Goal: Task Accomplishment & Management: Use online tool/utility

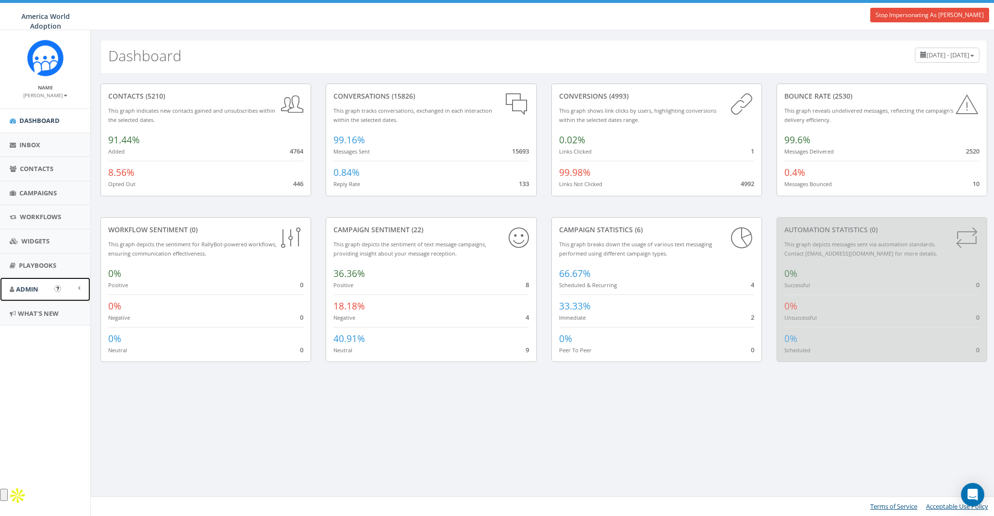
click at [29, 294] on link "Admin" at bounding box center [45, 289] width 90 height 24
click at [51, 172] on link "Contacts" at bounding box center [45, 169] width 90 height 24
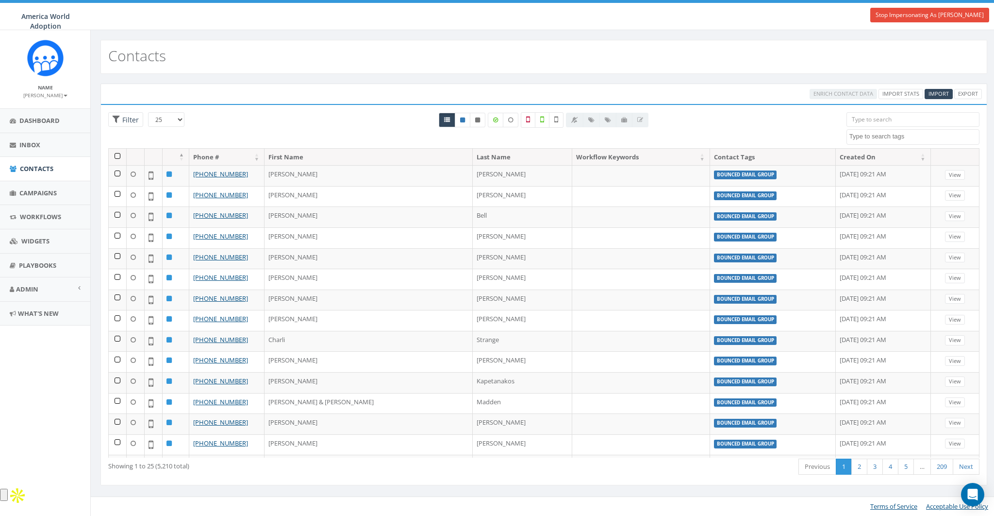
select select
click at [49, 190] on span "Campaigns" at bounding box center [37, 192] width 37 height 9
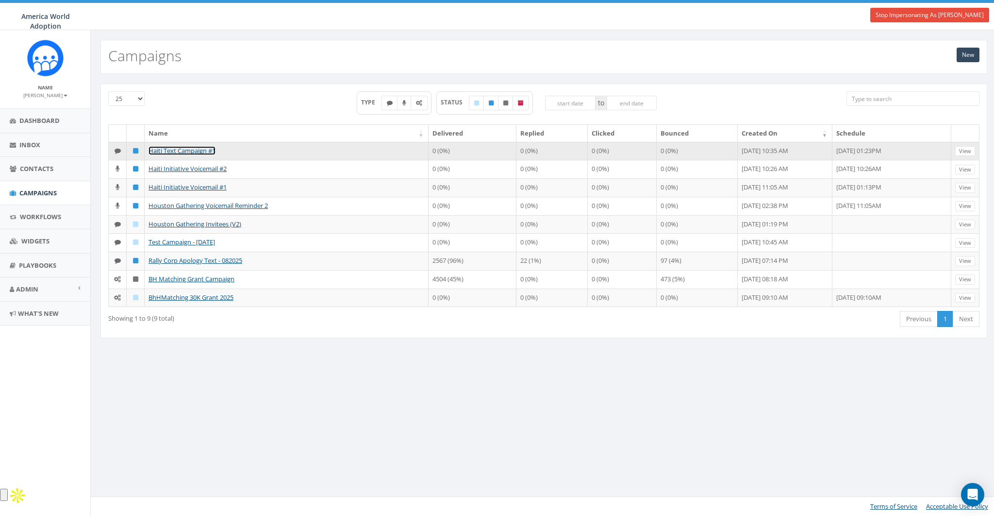
click at [195, 148] on link "Haiti Text Campaign #1" at bounding box center [182, 150] width 67 height 9
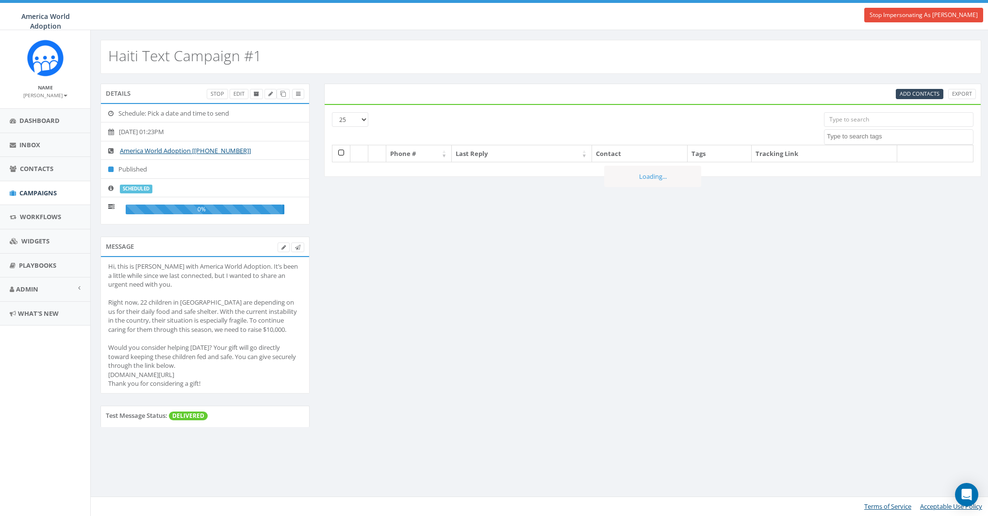
select select
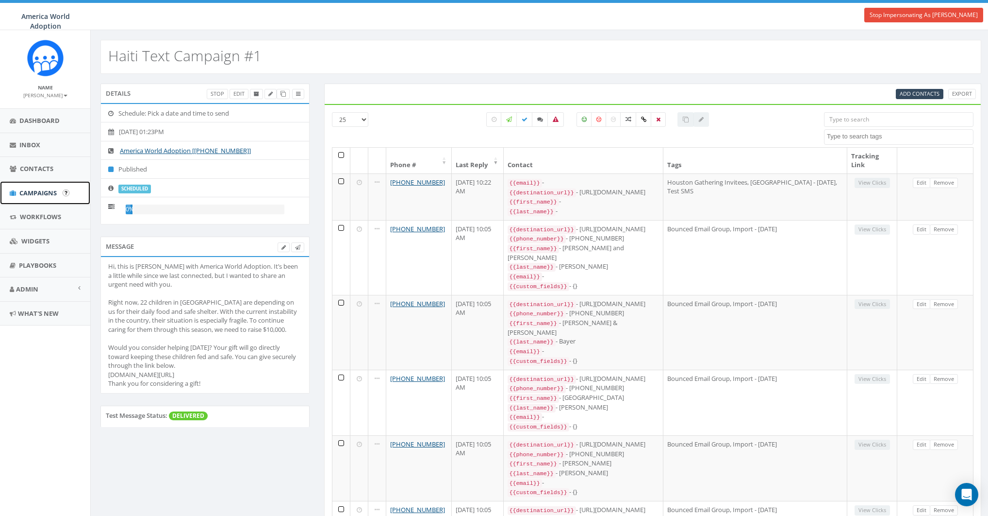
click at [43, 191] on span "Campaigns" at bounding box center [37, 192] width 37 height 9
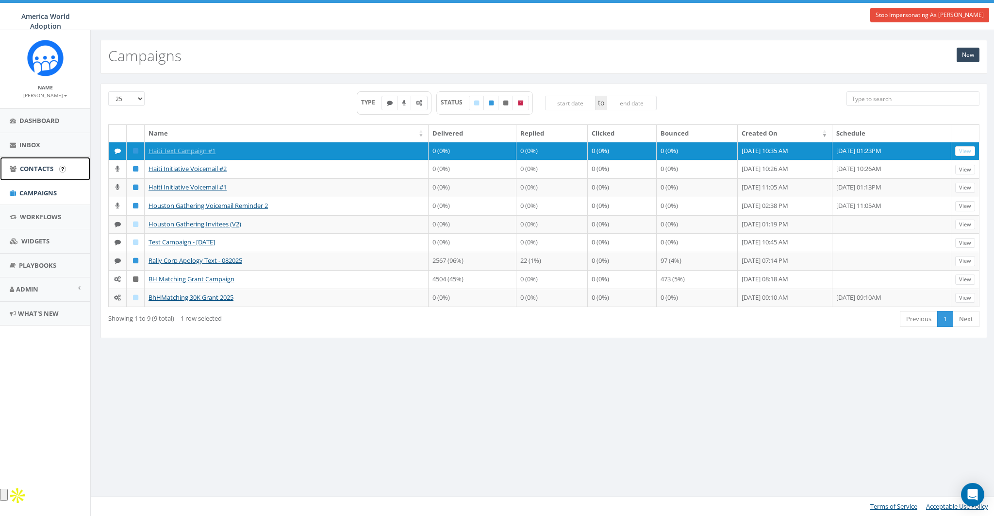
click at [49, 170] on span "Contacts" at bounding box center [36, 168] width 33 height 9
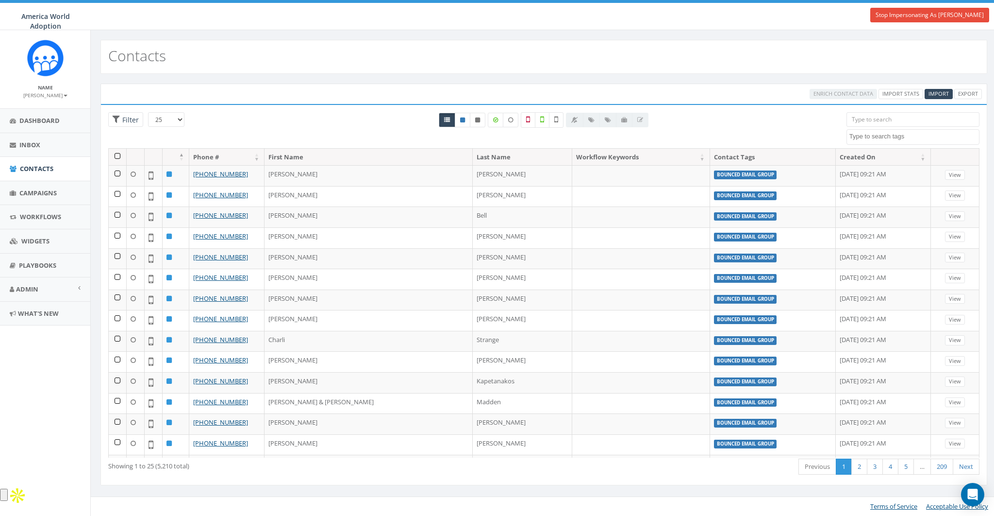
click at [898, 133] on textarea "Search" at bounding box center [915, 136] width 130 height 9
select select "Bounced Email Group"
click at [180, 118] on select "25 50 100" at bounding box center [166, 119] width 36 height 15
select select "100"
click at [148, 112] on select "25 50 100" at bounding box center [166, 119] width 36 height 15
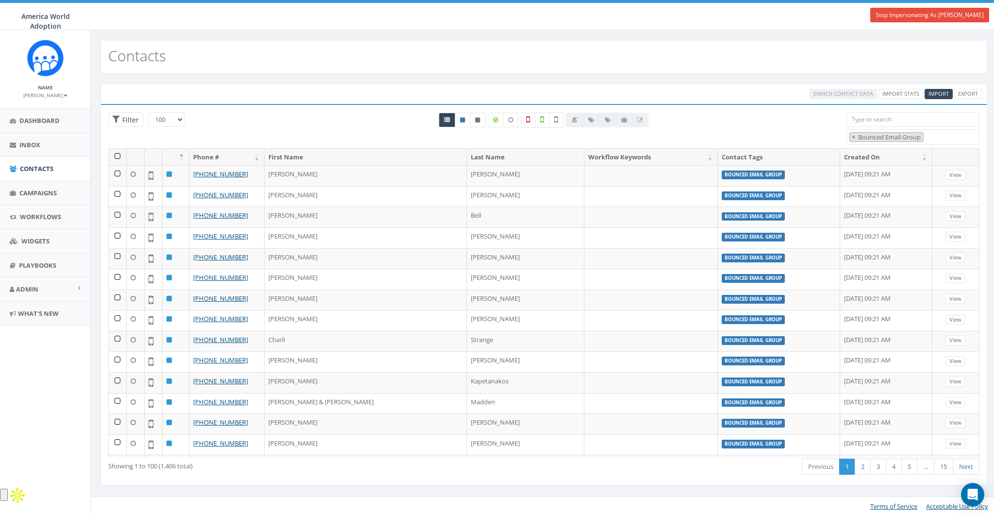
click at [117, 157] on th at bounding box center [118, 157] width 18 height 17
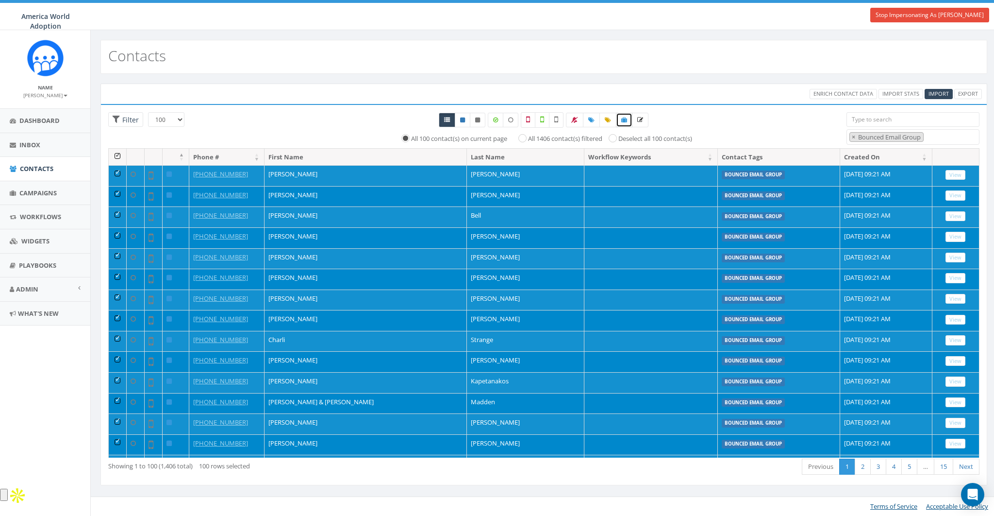
click at [625, 118] on icon at bounding box center [624, 120] width 6 height 6
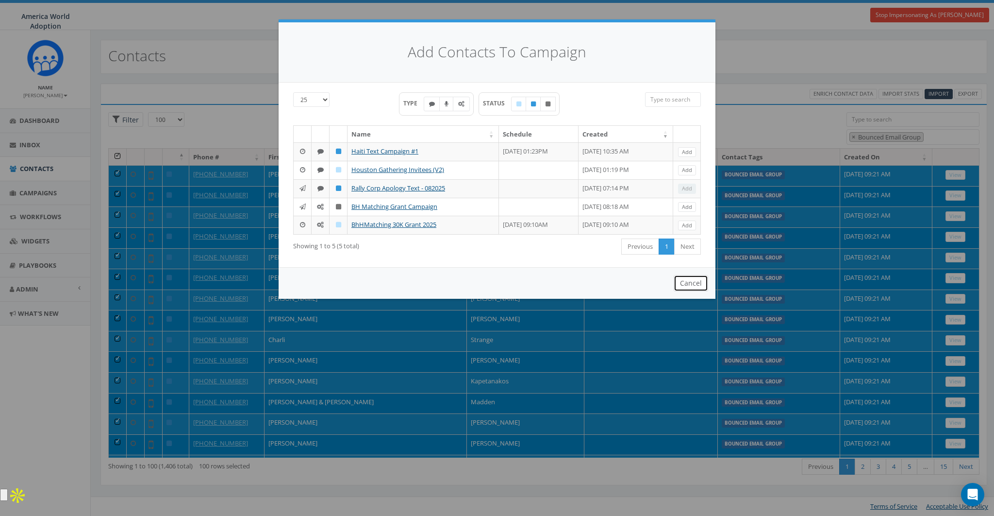
click at [686, 291] on button "Cancel" at bounding box center [691, 283] width 34 height 17
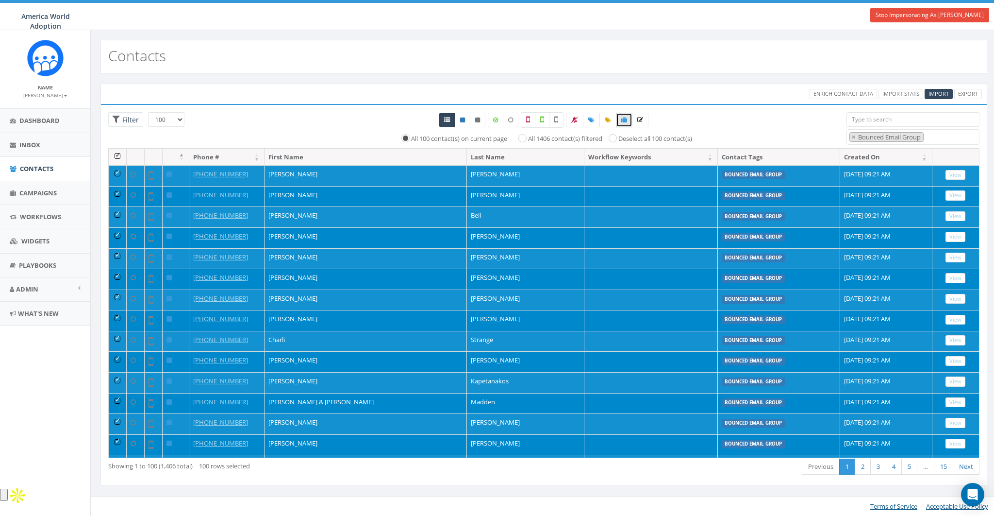
click at [116, 154] on th at bounding box center [118, 157] width 18 height 17
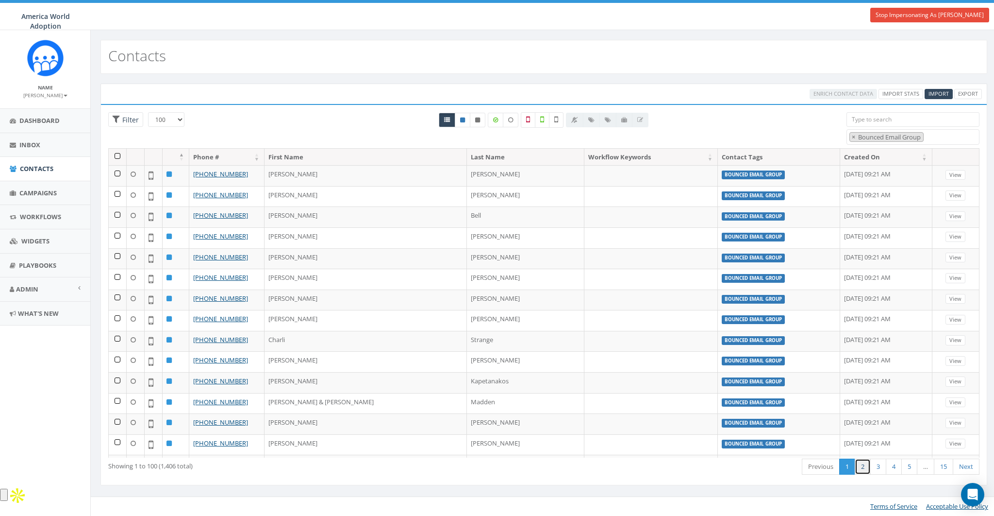
click at [863, 467] on link "2" at bounding box center [863, 466] width 16 height 16
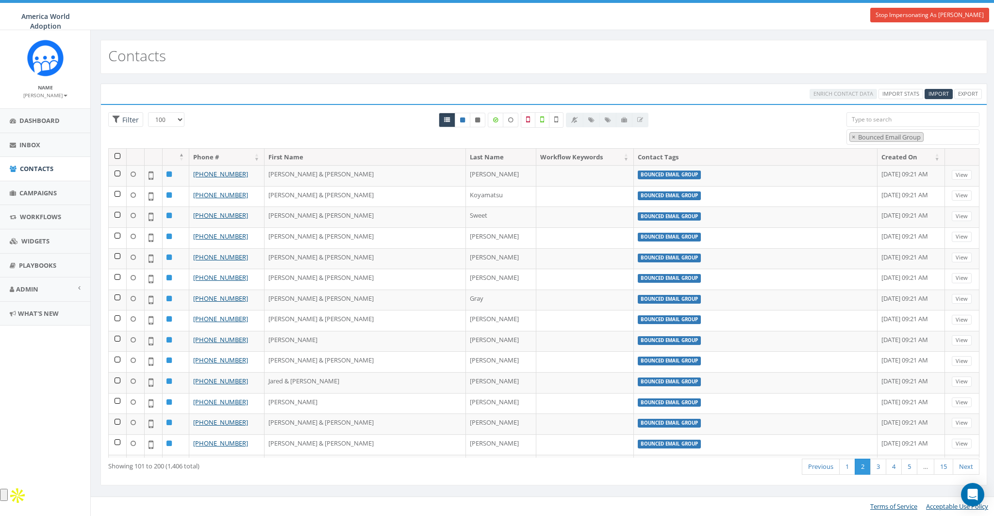
click at [117, 153] on th at bounding box center [118, 157] width 18 height 17
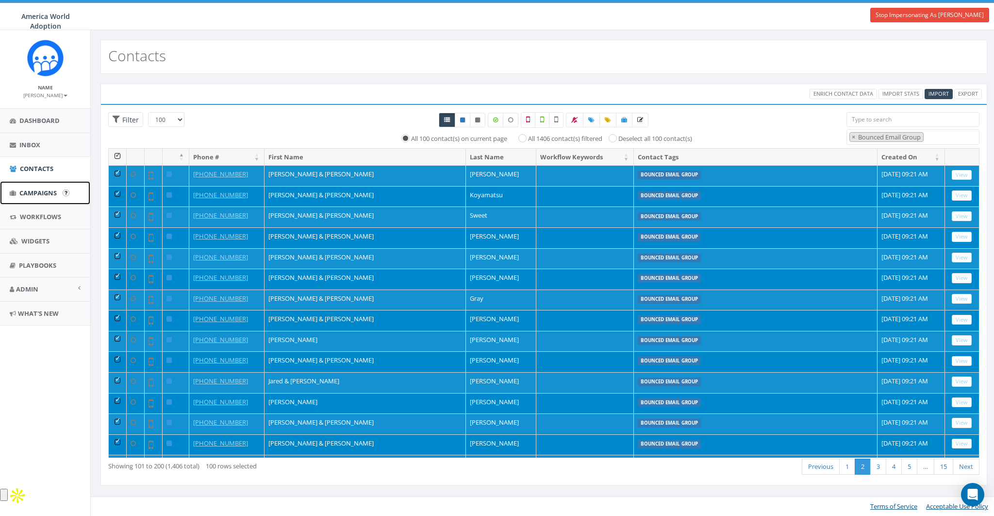
click at [40, 194] on span "Campaigns" at bounding box center [37, 192] width 37 height 9
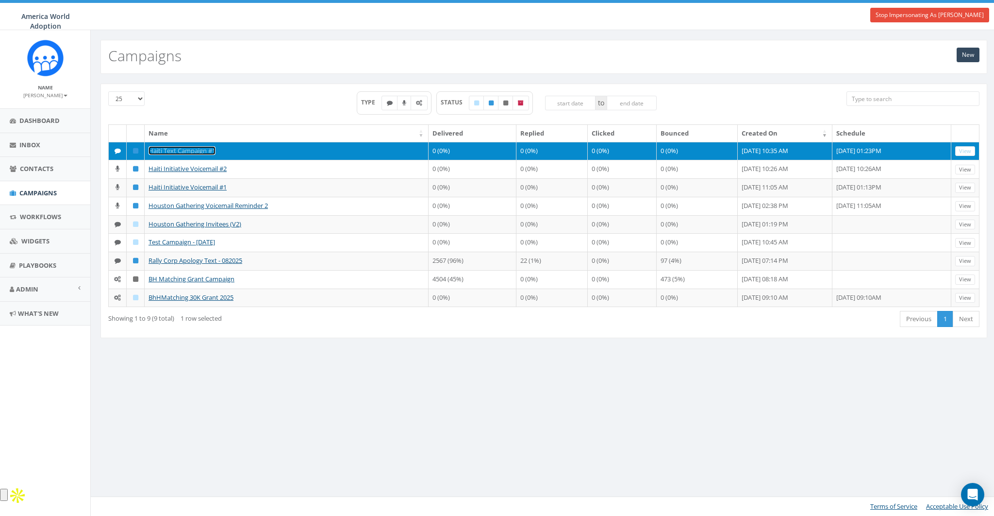
click at [183, 149] on link "Haiti Text Campaign #1" at bounding box center [182, 150] width 67 height 9
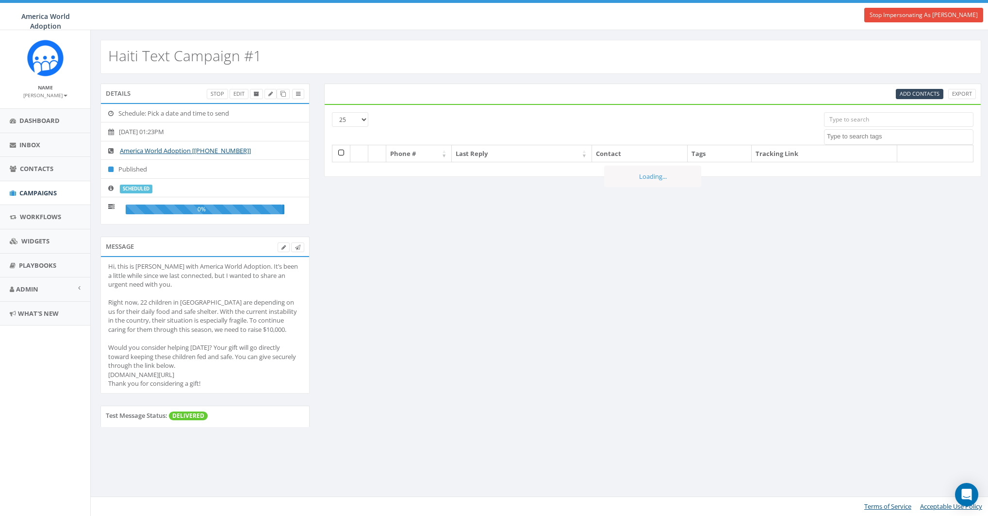
select select
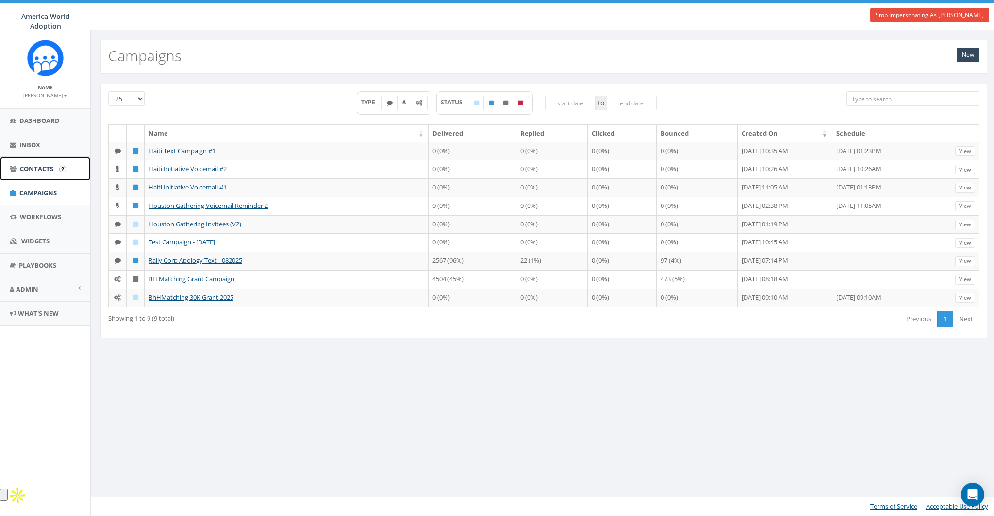
click at [48, 165] on span "Contacts" at bounding box center [36, 168] width 33 height 9
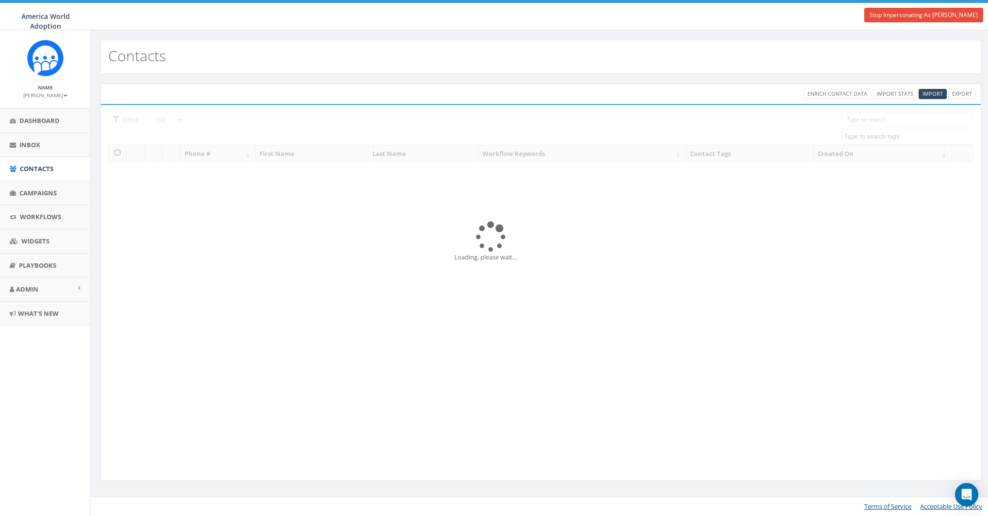
select select "100"
select select
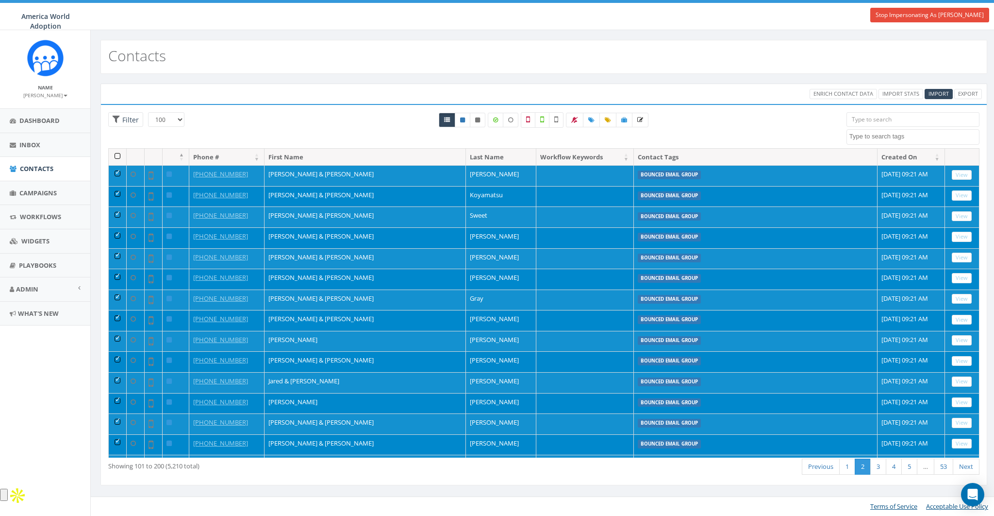
click at [118, 154] on th at bounding box center [118, 157] width 18 height 17
click at [117, 155] on th at bounding box center [118, 157] width 18 height 17
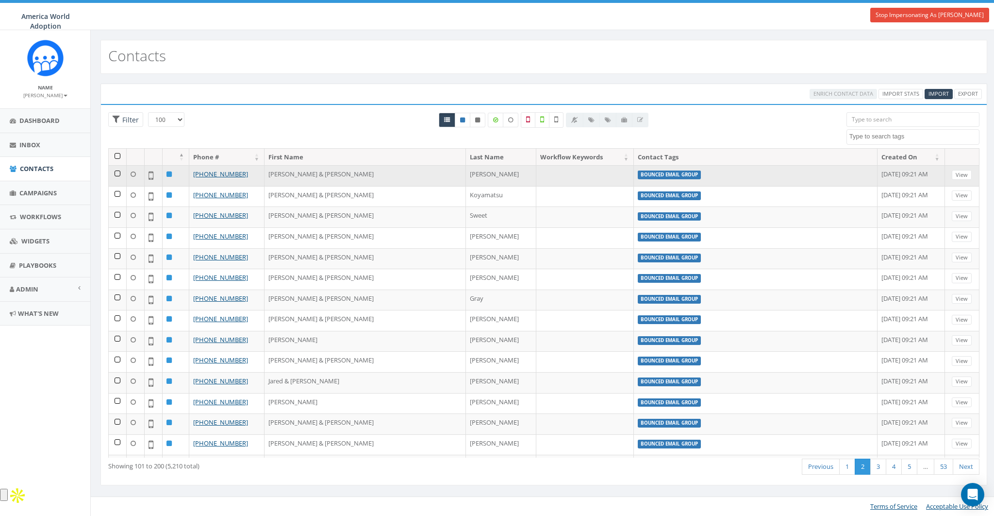
click at [117, 173] on td at bounding box center [118, 175] width 18 height 21
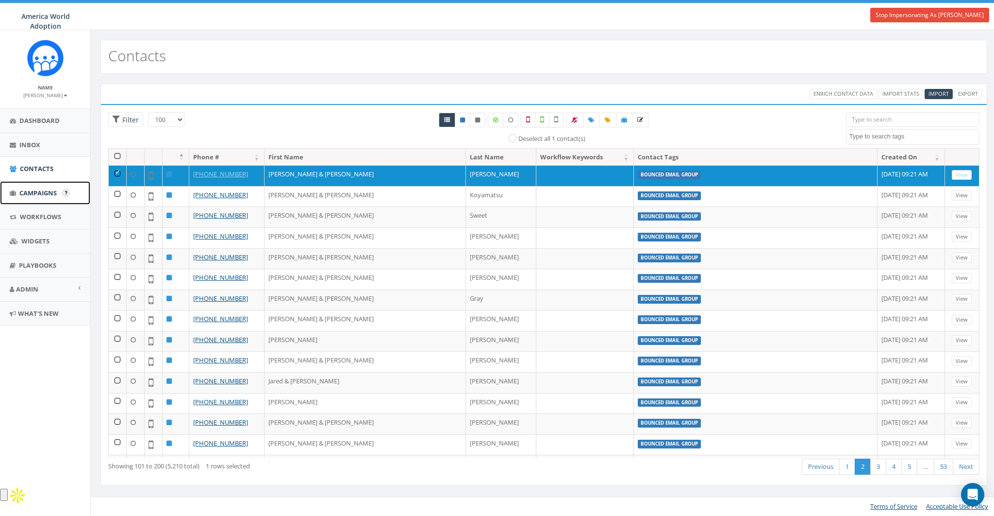
click at [50, 196] on span "Campaigns" at bounding box center [37, 192] width 37 height 9
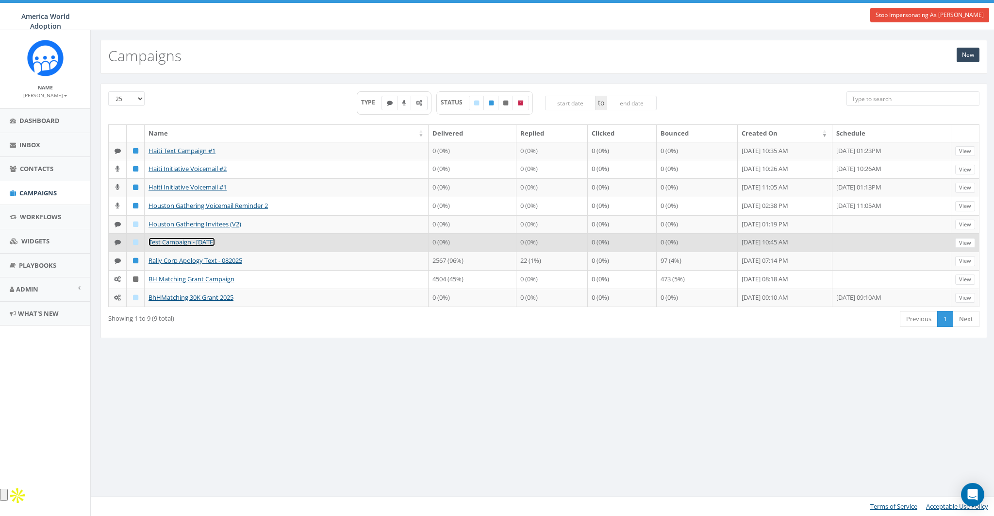
click at [178, 246] on link "Test Campaign - [DATE]" at bounding box center [182, 241] width 67 height 9
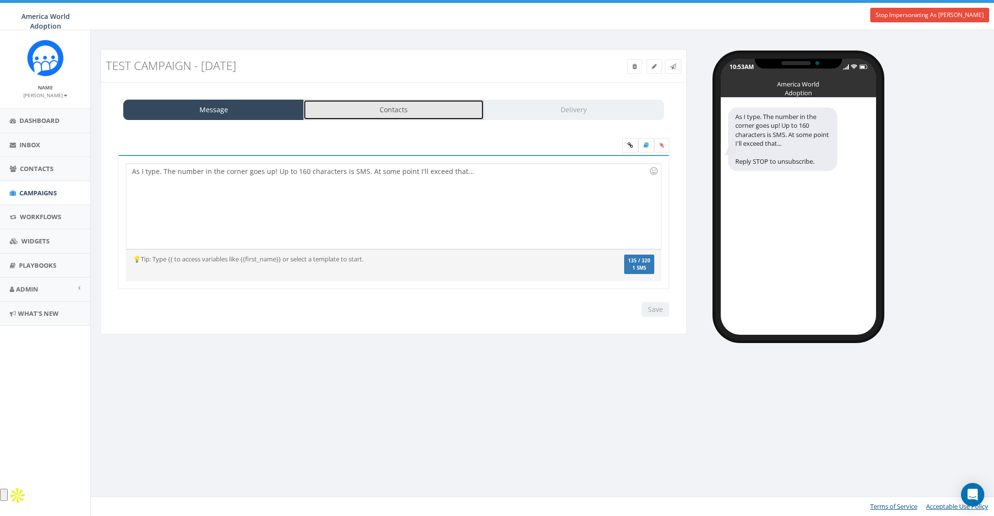
click at [414, 106] on link "Contacts" at bounding box center [393, 110] width 181 height 20
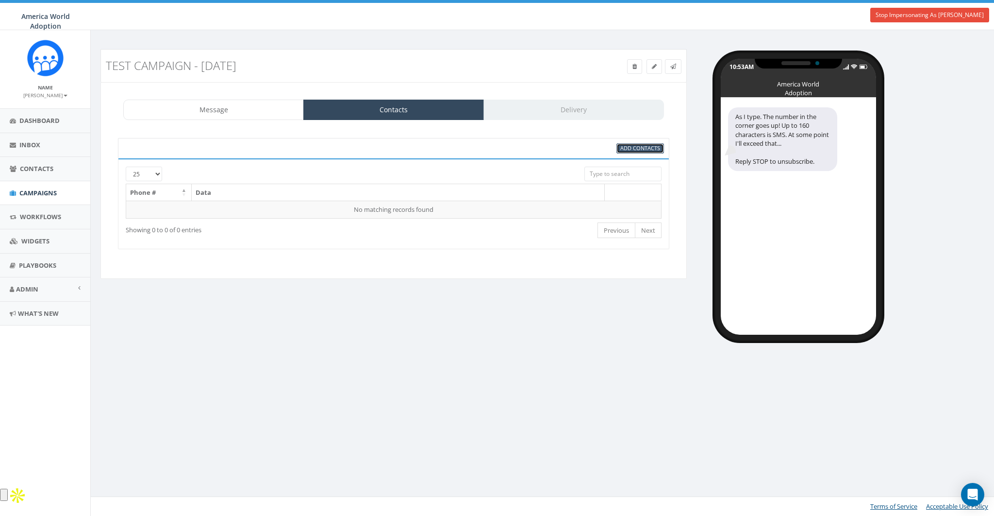
click at [633, 146] on span "Add Contacts" at bounding box center [640, 147] width 40 height 7
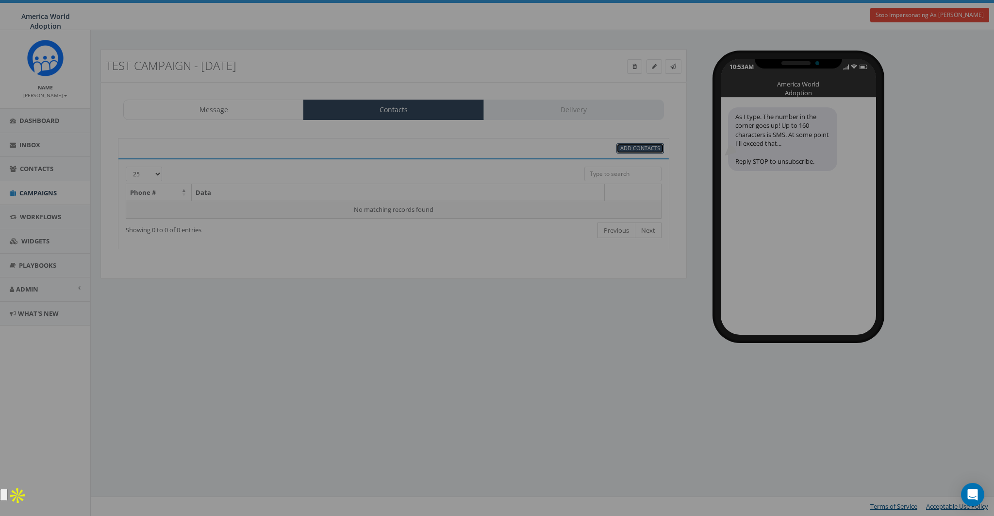
select select
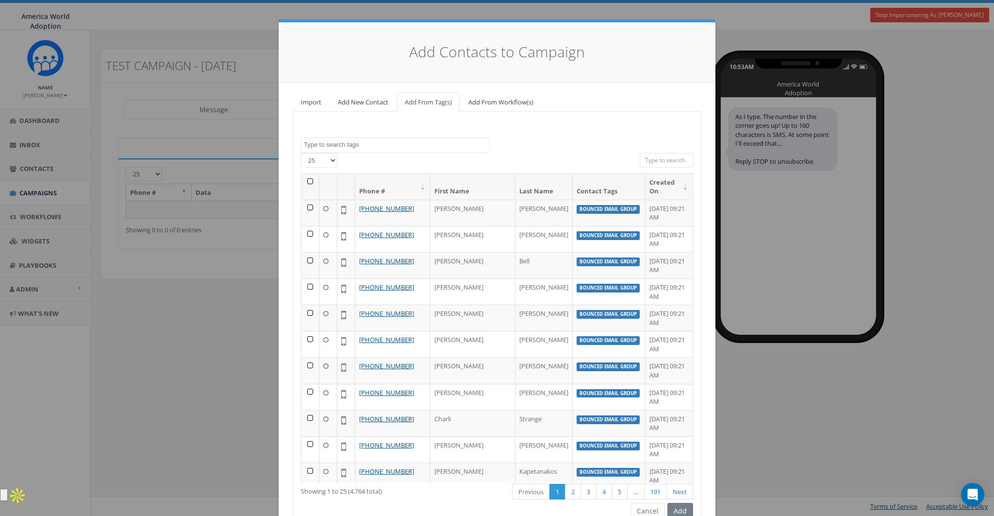
click at [374, 149] on span at bounding box center [395, 145] width 189 height 16
type textarea "8587365358"
select select "8587365358"
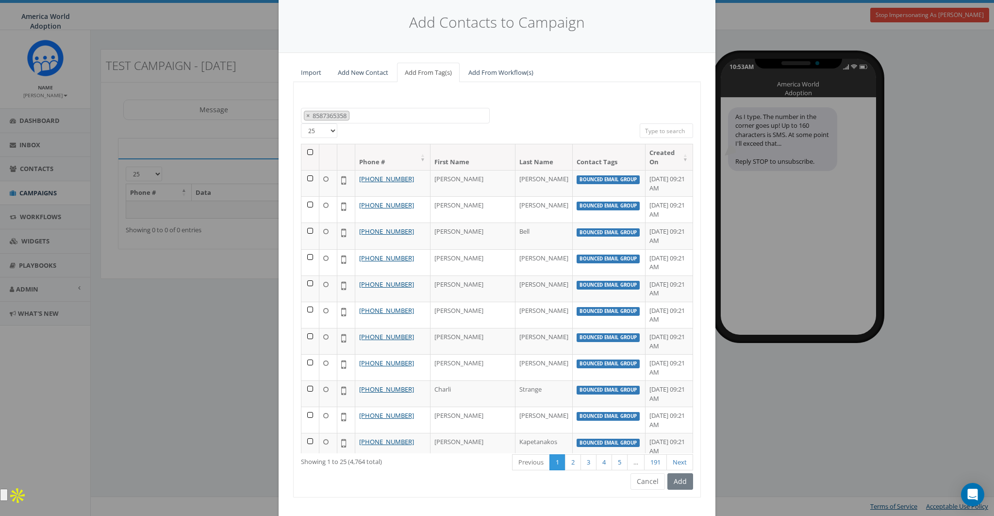
scroll to position [30, 0]
click at [304, 113] on li "× 8587365358" at bounding box center [327, 115] width 46 height 10
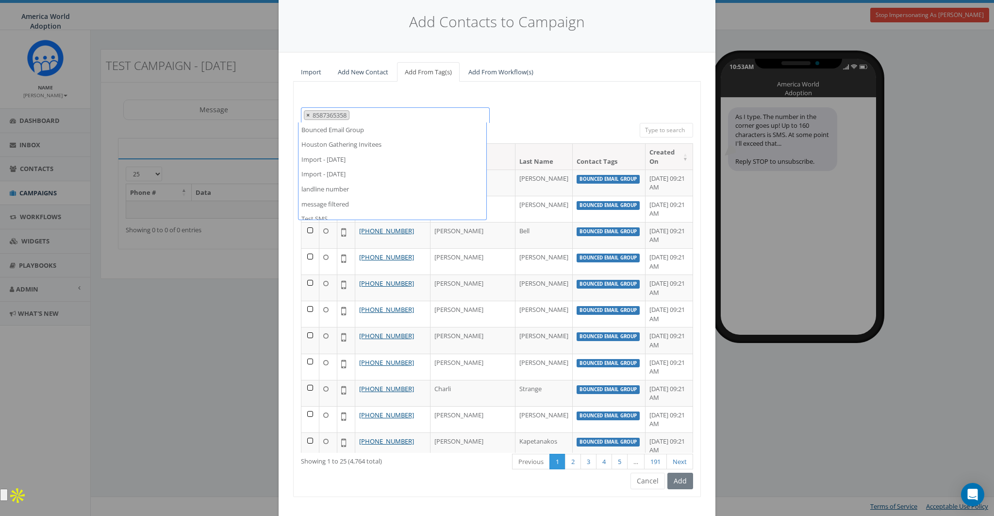
click at [304, 113] on button "×" at bounding box center [307, 115] width 7 height 9
select select
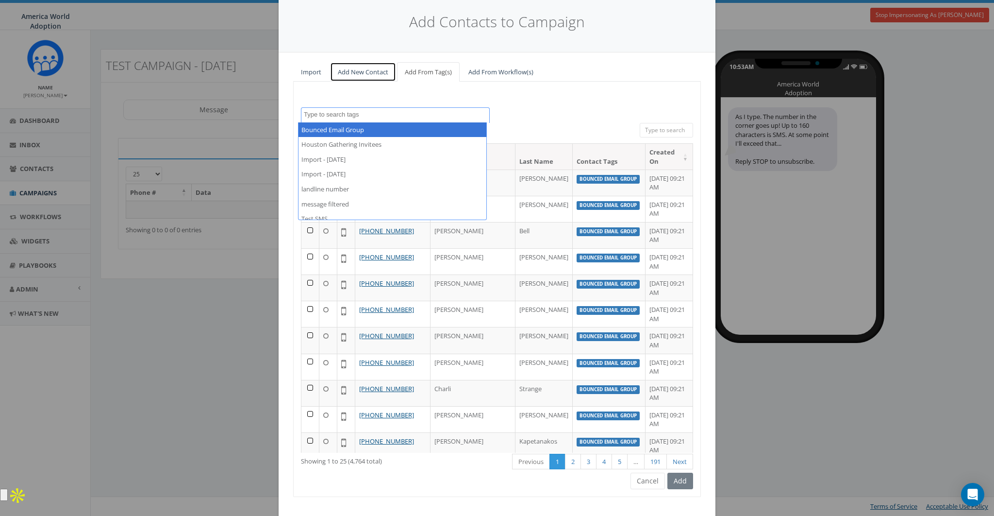
click at [346, 76] on link "Add New Contact" at bounding box center [363, 72] width 66 height 20
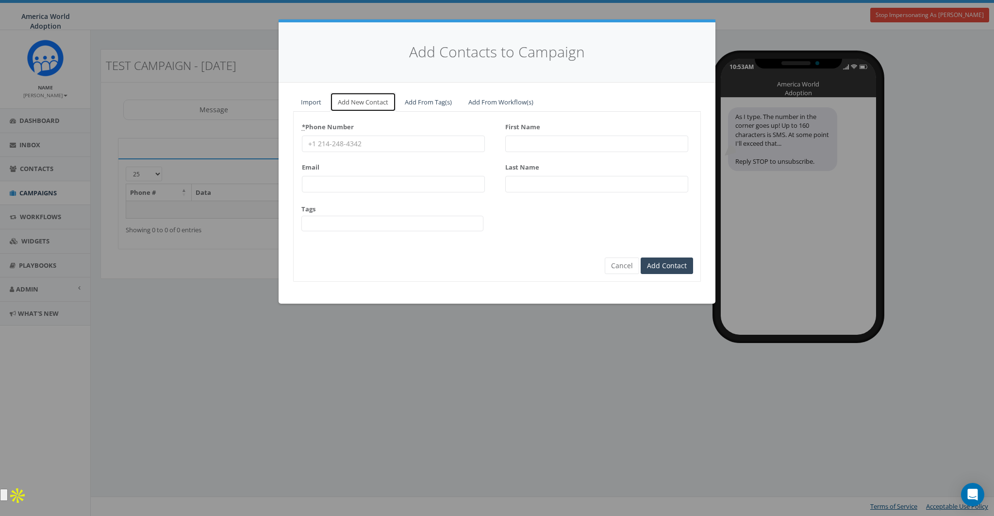
scroll to position [0, 0]
click at [345, 147] on input "* Phone Number" at bounding box center [393, 143] width 183 height 17
type input "8587365358"
type input "James"
type input "Martin"
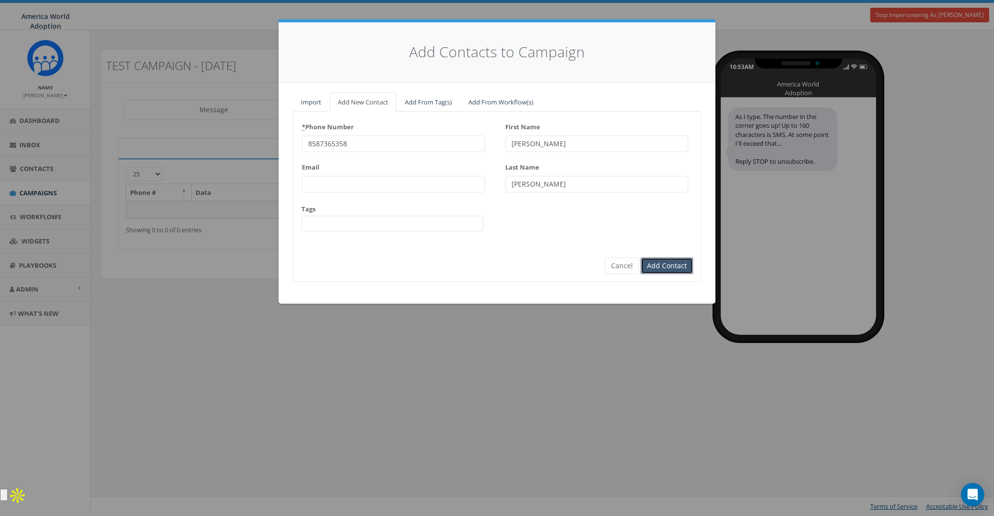
click at [673, 262] on input "Add Contact" at bounding box center [667, 265] width 52 height 17
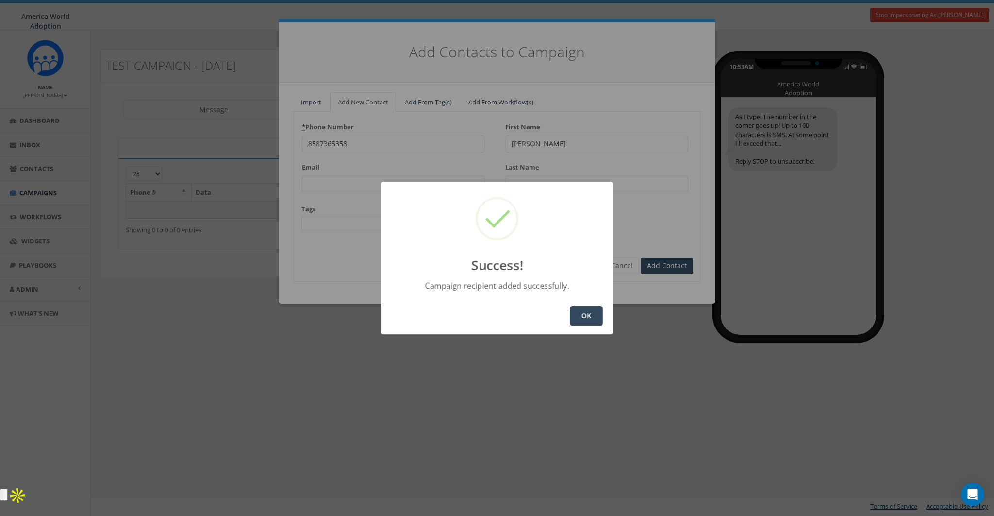
click at [589, 319] on button "OK" at bounding box center [586, 315] width 33 height 19
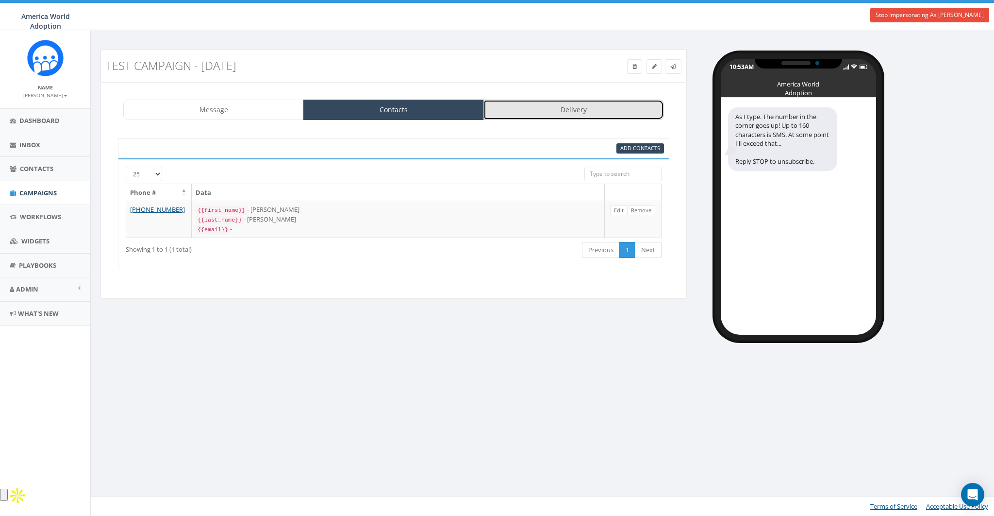
click at [552, 104] on link "Delivery" at bounding box center [574, 110] width 181 height 20
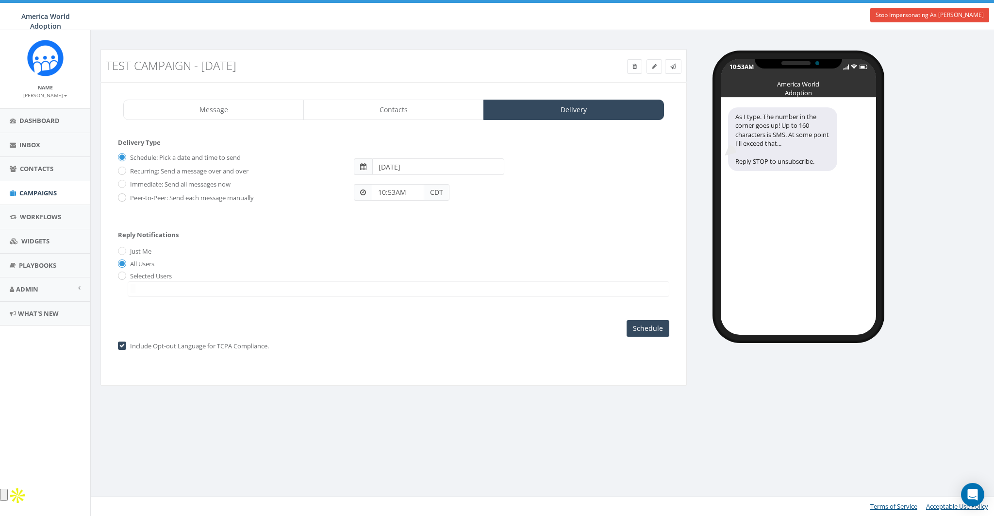
click at [189, 197] on label "Peer-to-Peer: Send each message manually" at bounding box center [191, 198] width 126 height 10
click at [124, 197] on input "Peer-to-Peer: Send each message manually" at bounding box center [121, 198] width 6 height 6
radio input "true"
click at [124, 344] on input "checkbox" at bounding box center [121, 346] width 6 height 6
checkbox input "false"
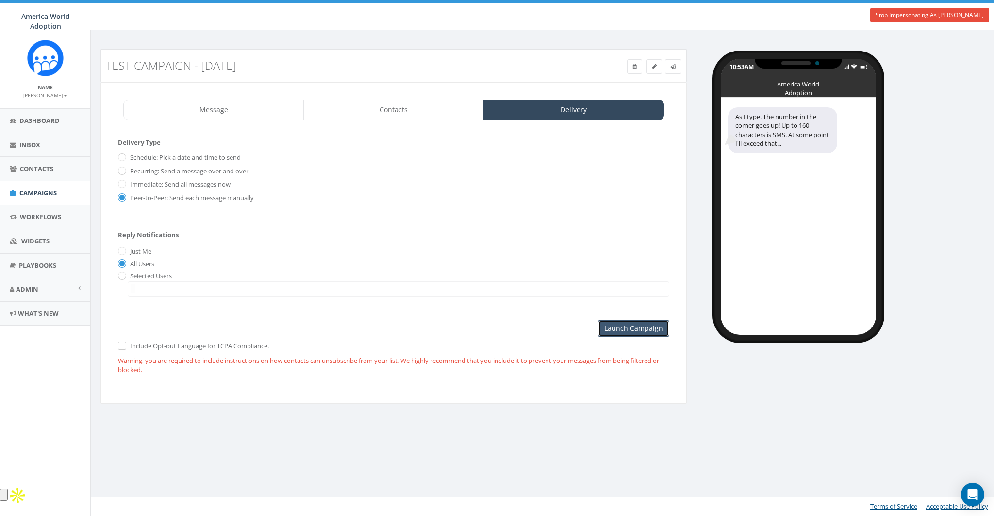
click at [639, 326] on input "Launch Campaign" at bounding box center [633, 328] width 71 height 17
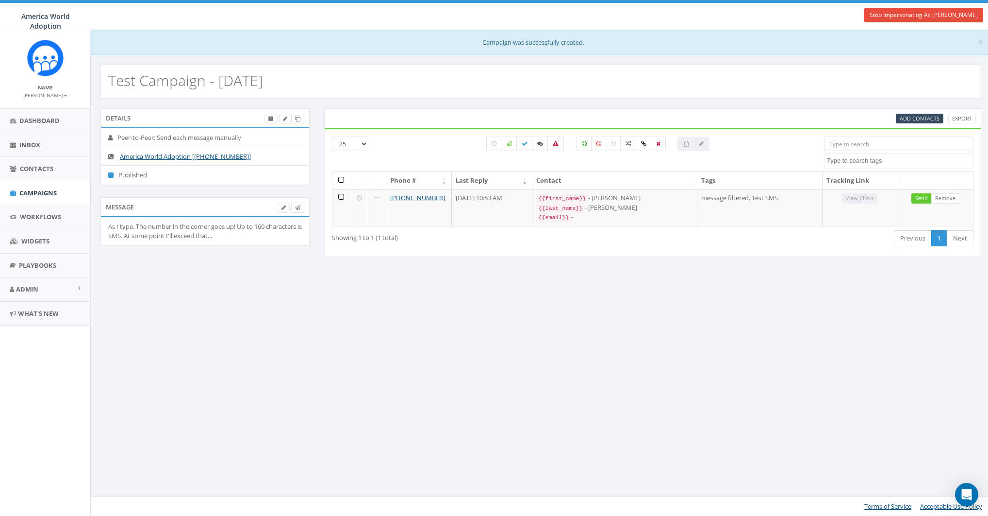
select select
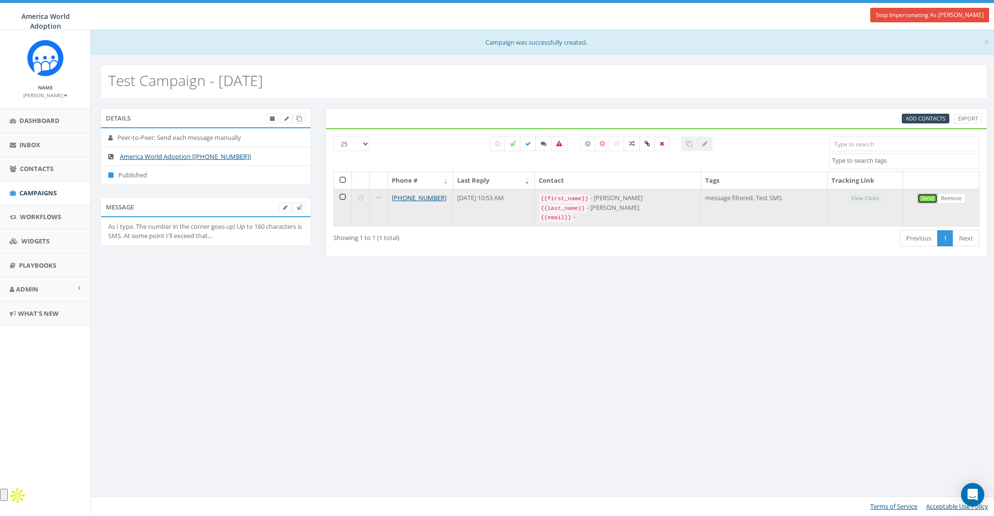
click at [924, 198] on link "Send" at bounding box center [927, 198] width 20 height 10
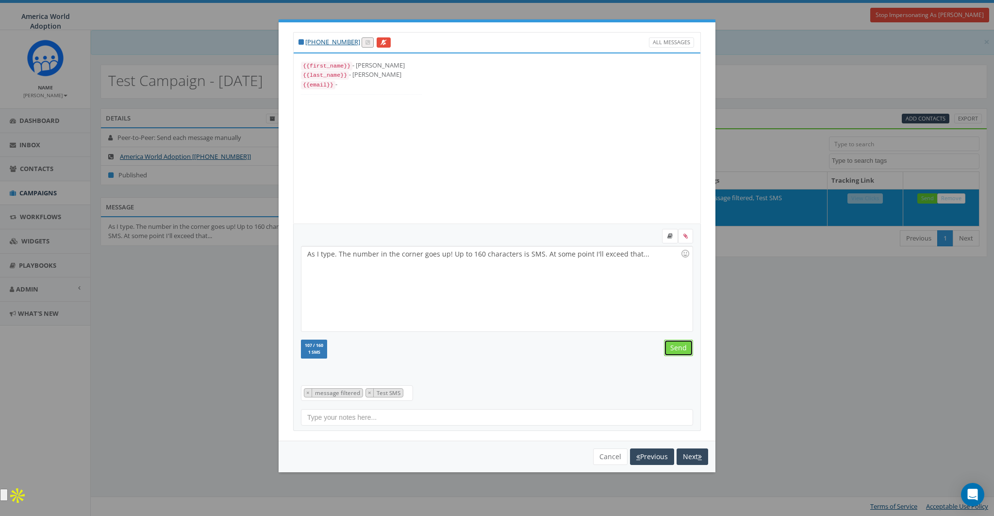
click at [684, 348] on input "Send" at bounding box center [678, 347] width 29 height 17
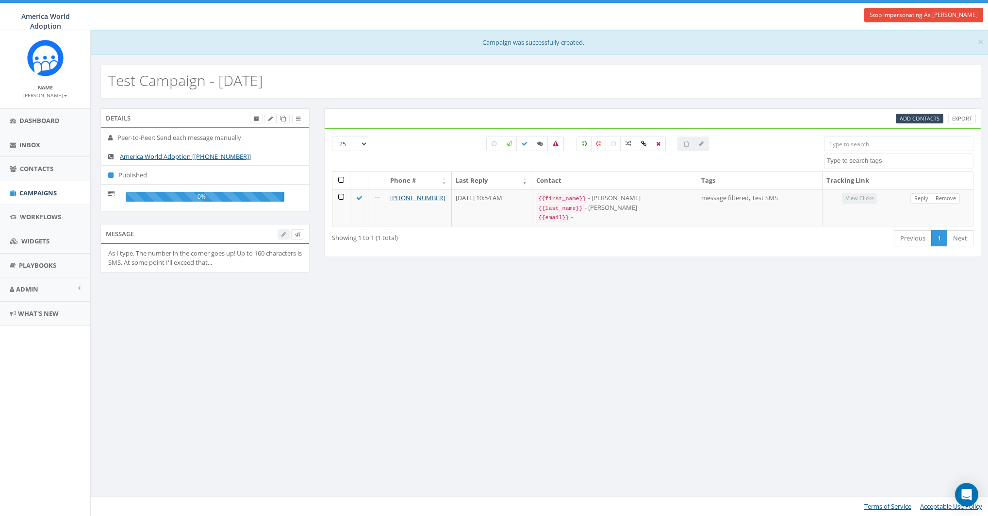
select select
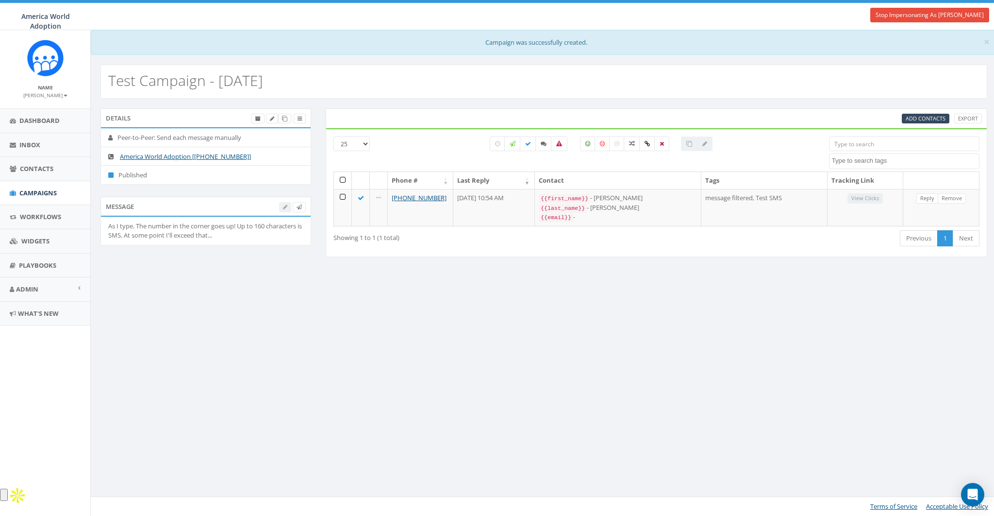
click at [476, 286] on div "× Campaign was successfully created. Test Campaign - [DATE] Details Peer-to-Pee…" at bounding box center [543, 272] width 907 height 485
select select
click at [932, 10] on link "Stop Impersonating As [PERSON_NAME]" at bounding box center [929, 15] width 119 height 15
